Goal: Task Accomplishment & Management: Complete application form

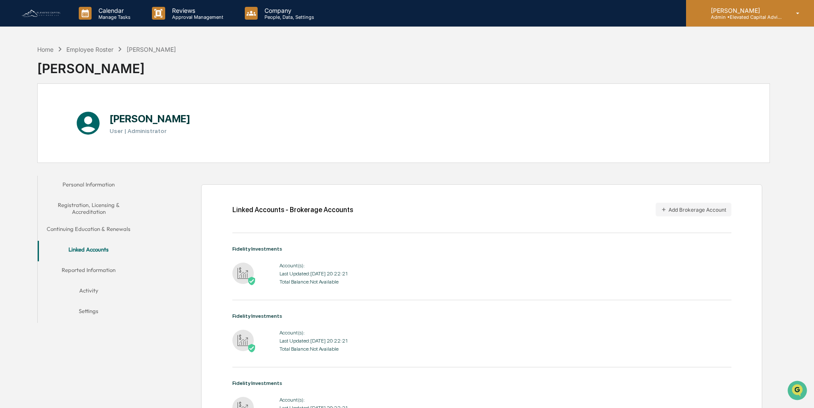
click at [797, 13] on icon at bounding box center [797, 13] width 3 height 2
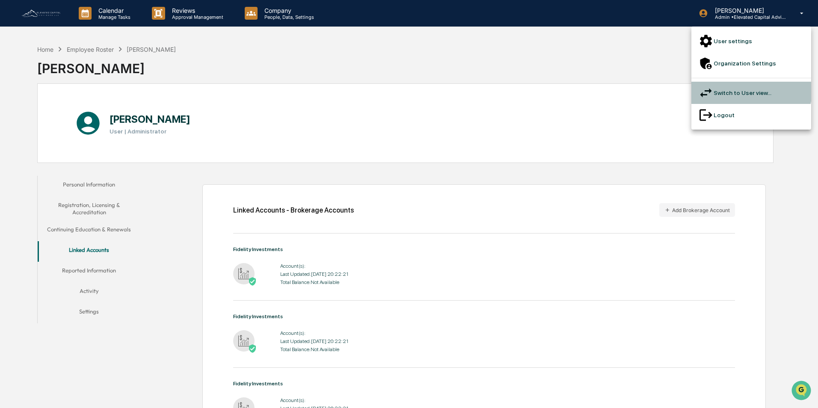
click at [737, 82] on li "Switch to User view..." at bounding box center [751, 93] width 120 height 22
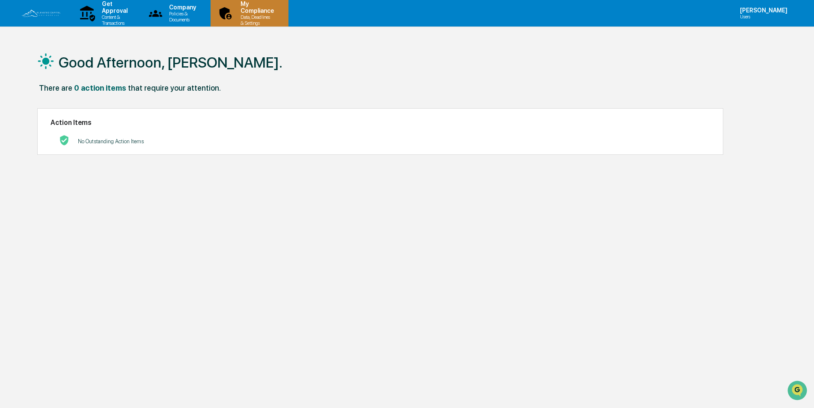
click at [278, 15] on p "Data, Deadlines & Settings" at bounding box center [256, 20] width 44 height 12
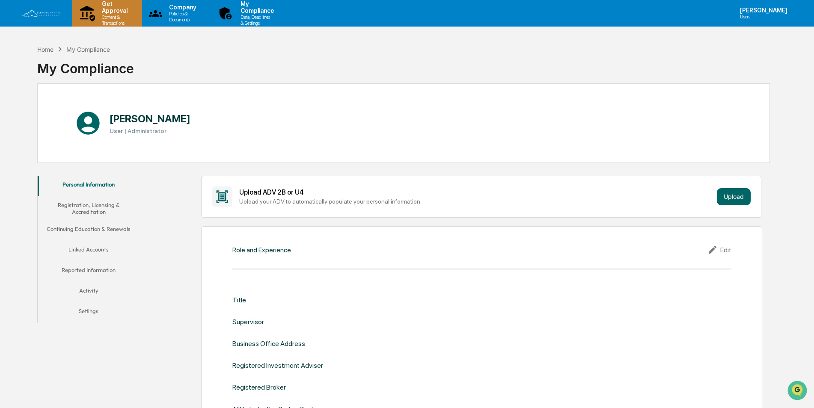
click at [117, 12] on p "Get Approval" at bounding box center [113, 7] width 37 height 14
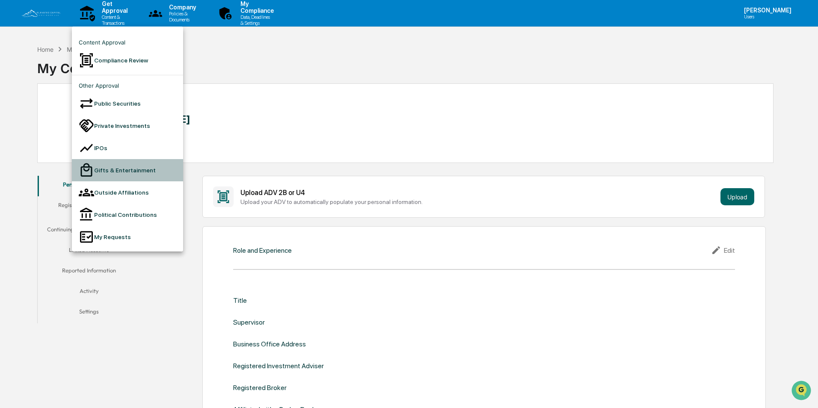
click at [121, 159] on li "Gifts & Entertainment" at bounding box center [127, 170] width 111 height 22
